Goal: Entertainment & Leisure: Consume media (video, audio)

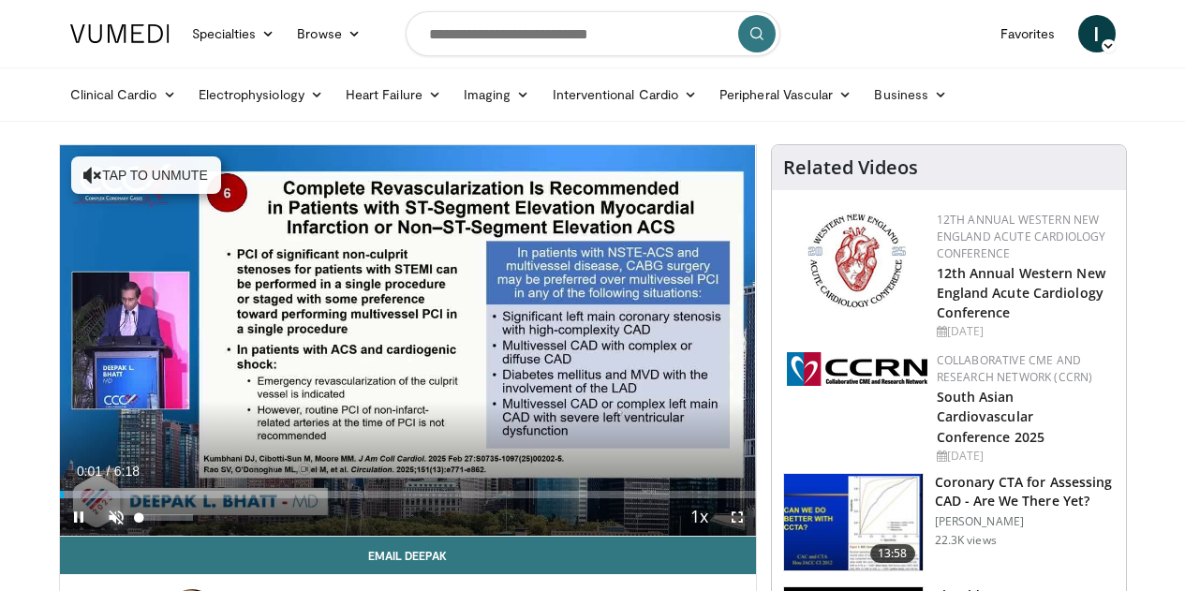
click at [97, 536] on span "Video Player" at bounding box center [115, 517] width 37 height 37
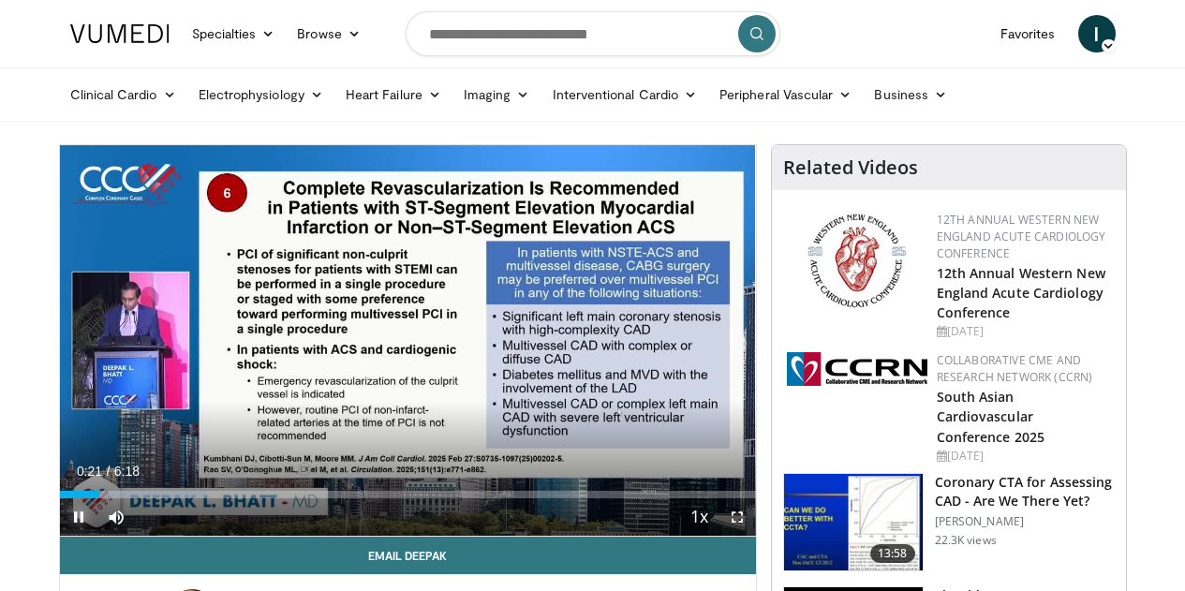
click at [60, 536] on span "Video Player" at bounding box center [78, 517] width 37 height 37
